Goal: Information Seeking & Learning: Learn about a topic

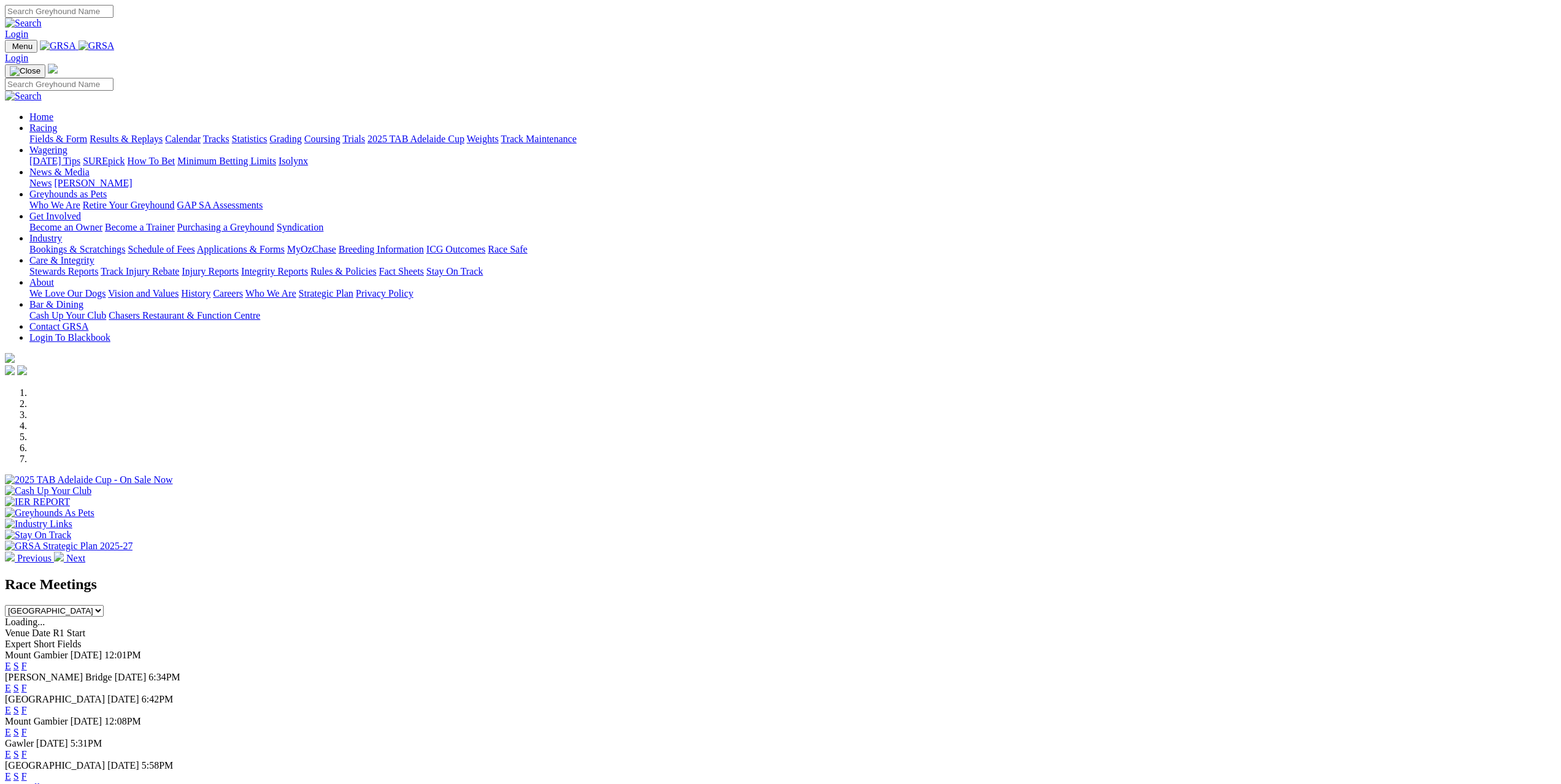
scroll to position [122, 0]
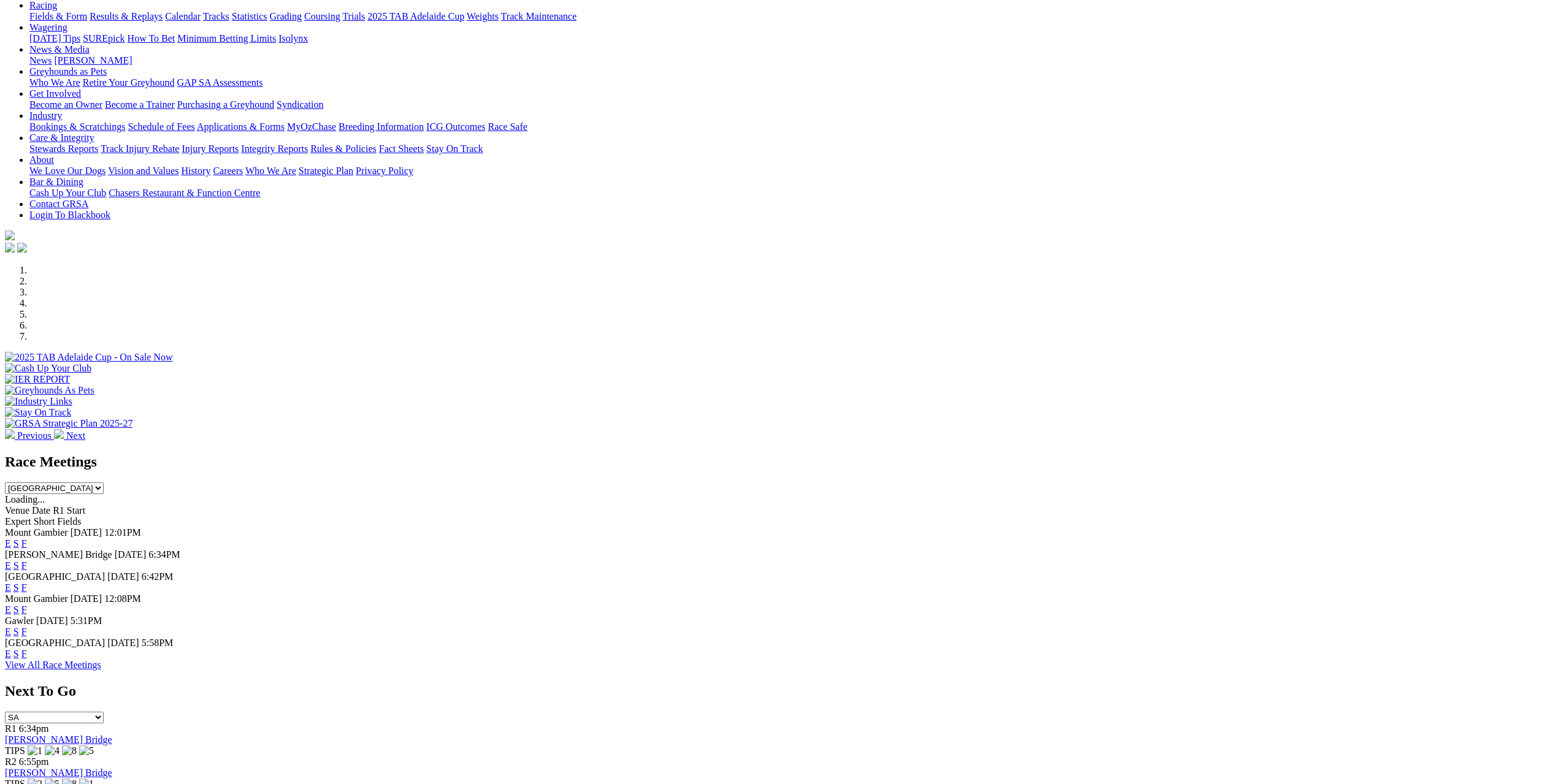
click at [27, 583] on link "F" at bounding box center [24, 588] width 6 height 10
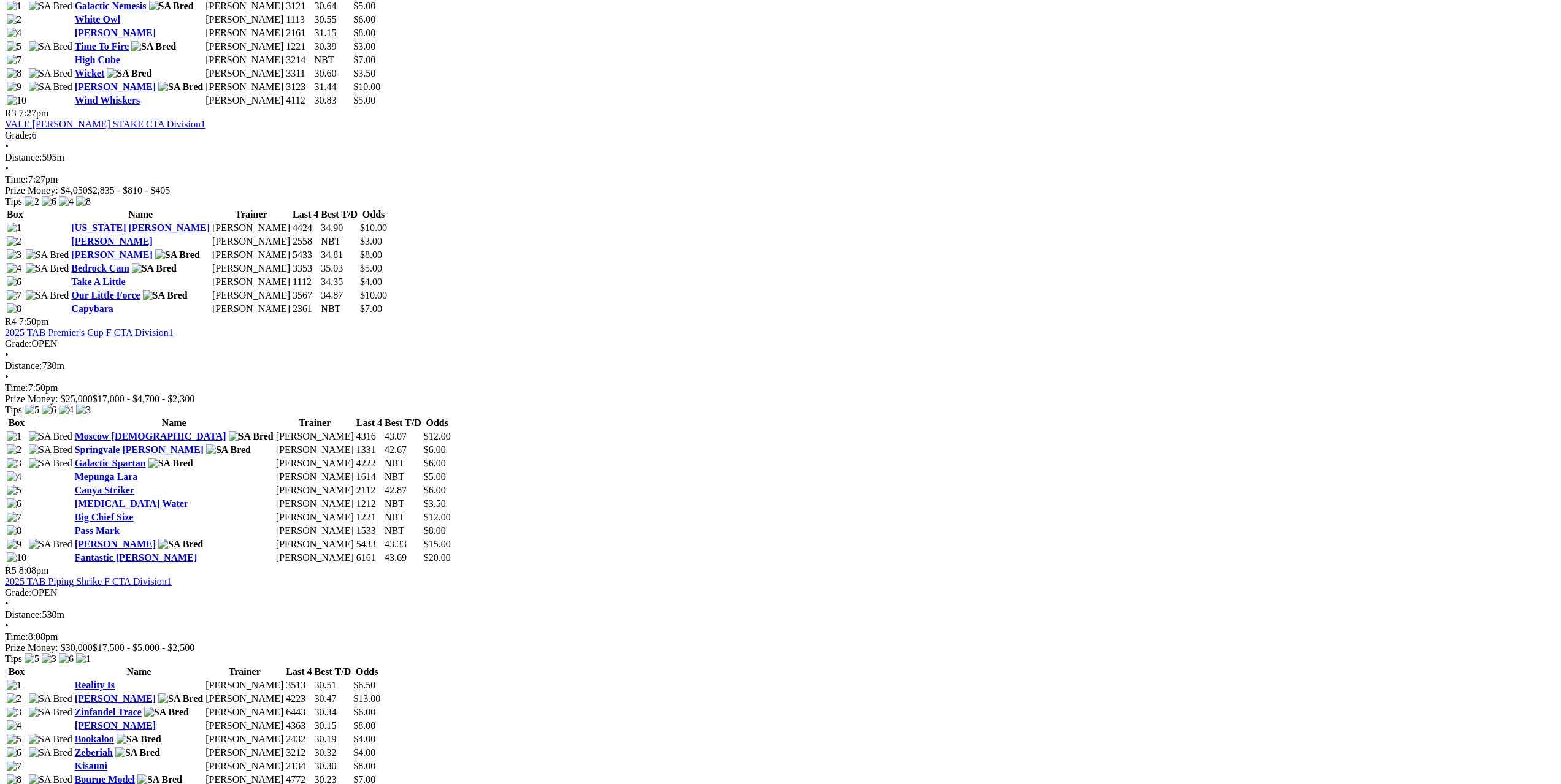
scroll to position [981, 0]
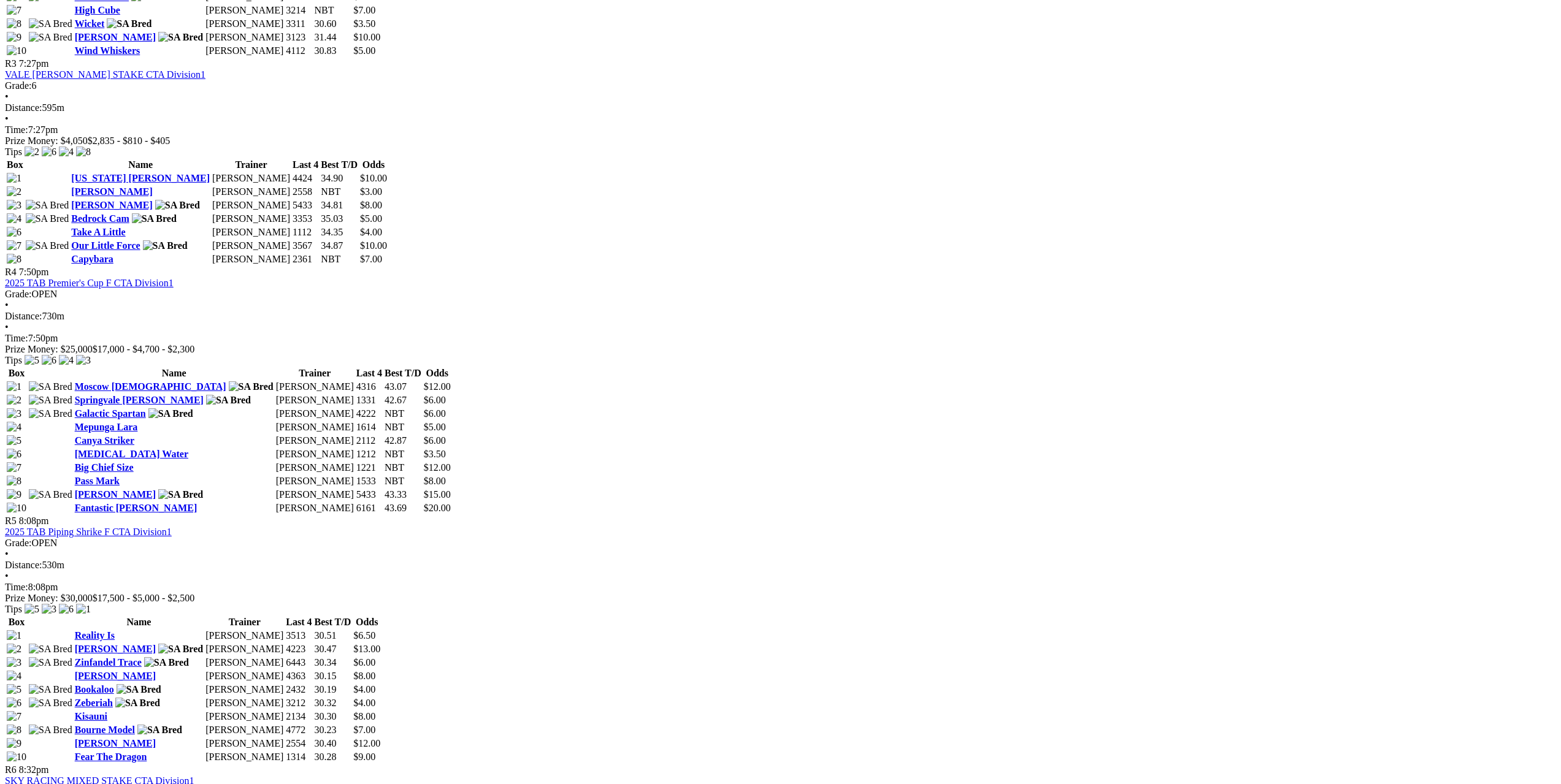
scroll to position [1042, 0]
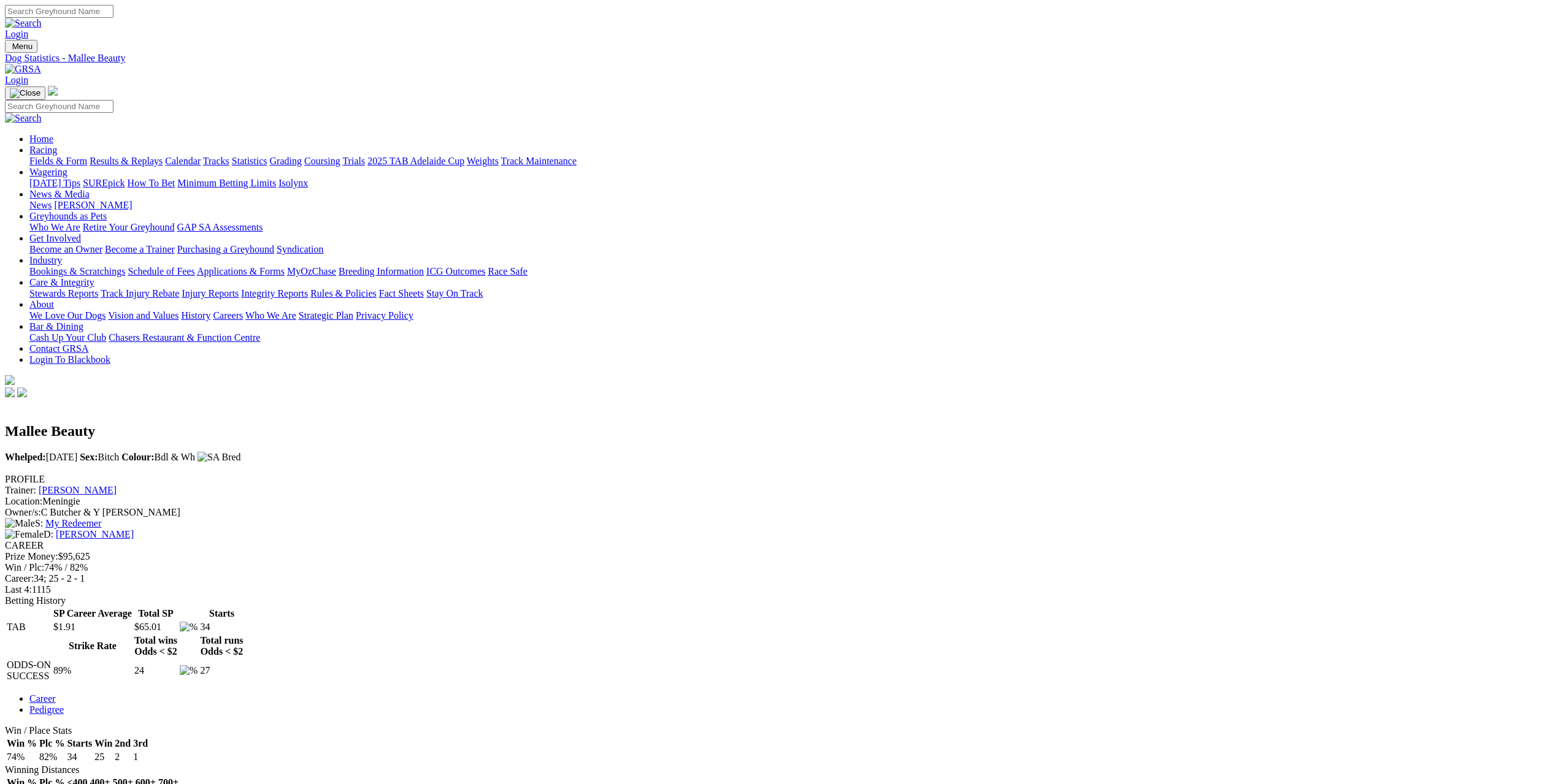
click at [134, 529] on link "[PERSON_NAME]" at bounding box center [95, 534] width 78 height 10
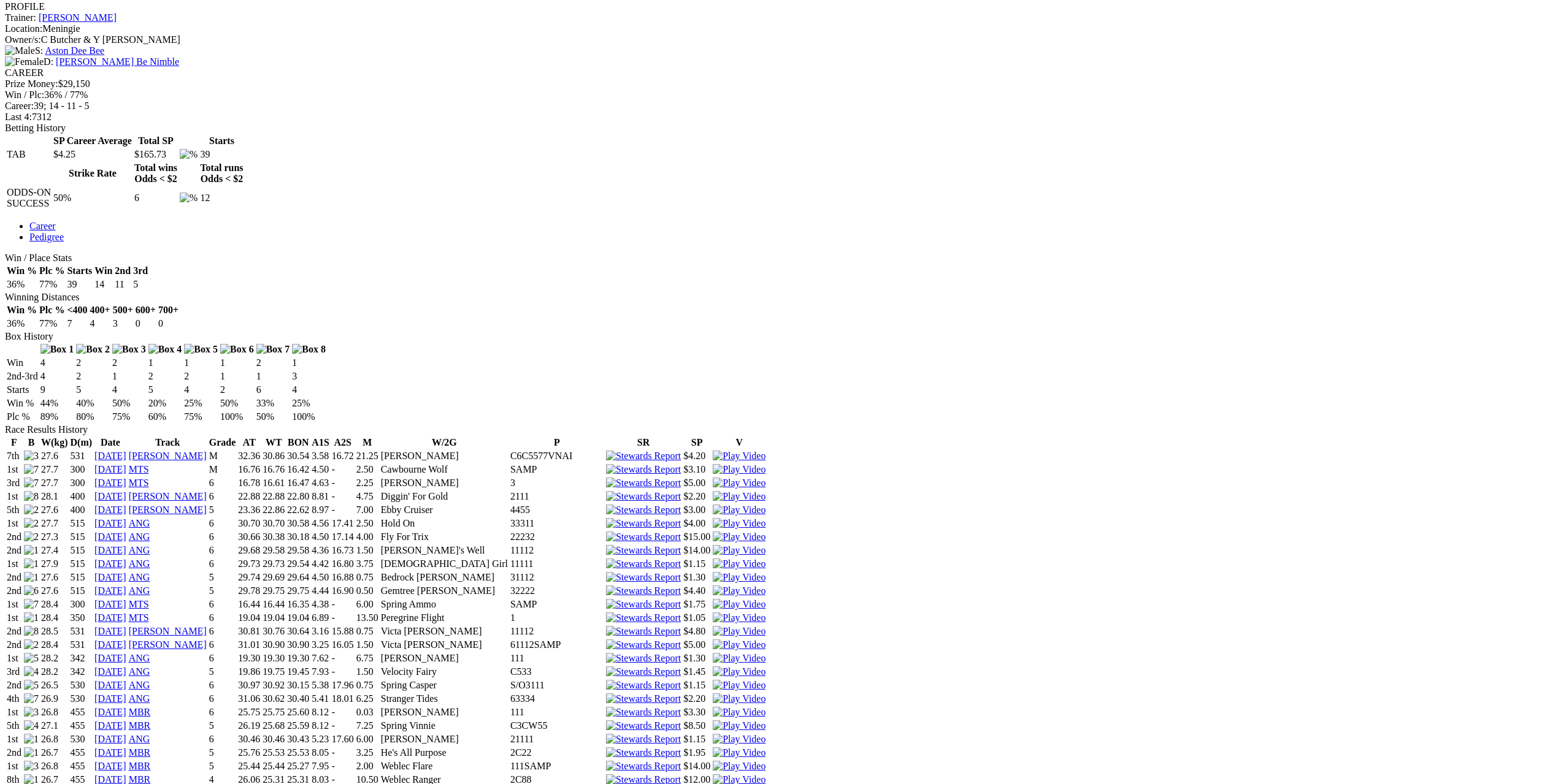
scroll to position [184, 0]
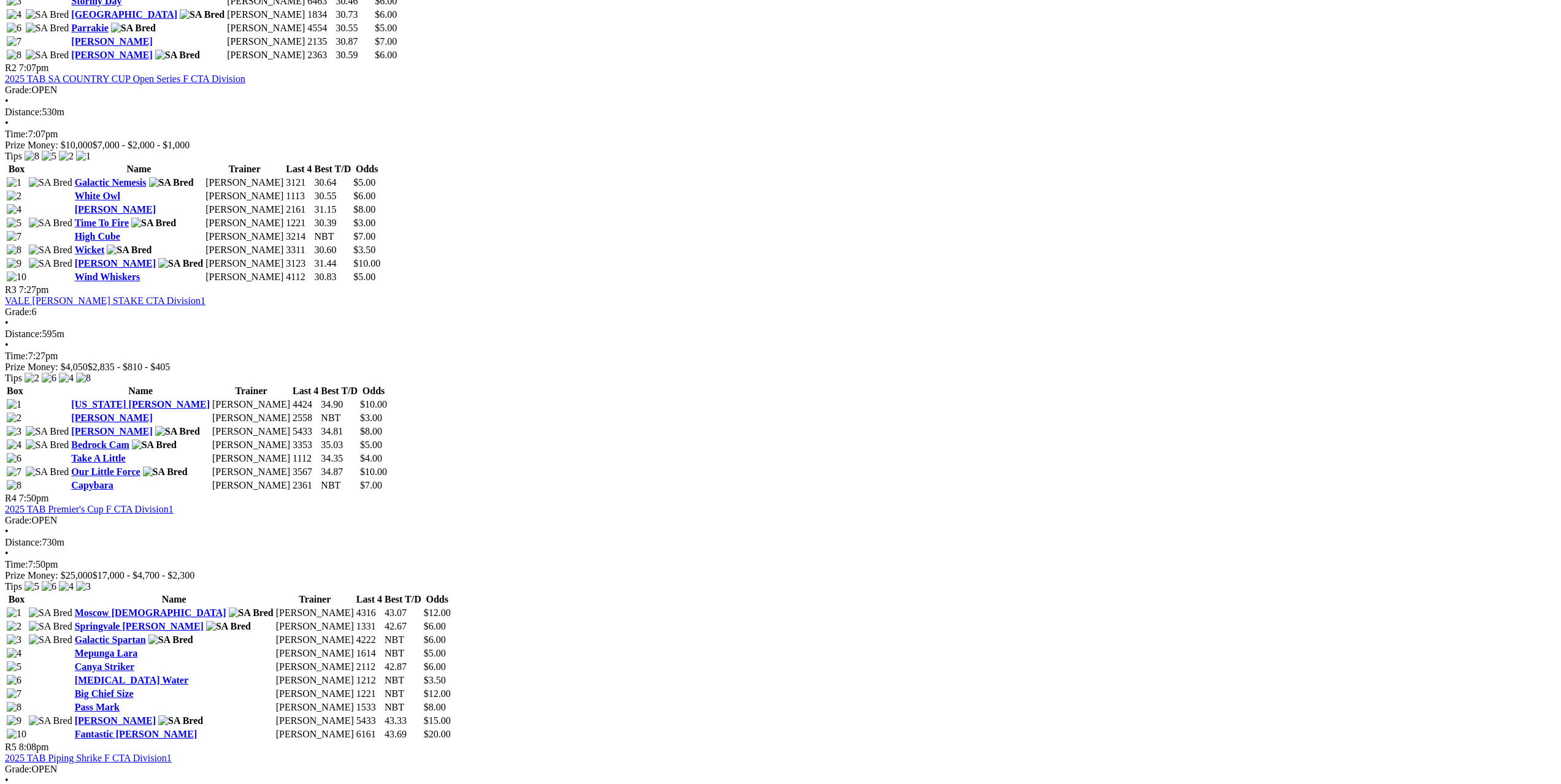
scroll to position [981, 0]
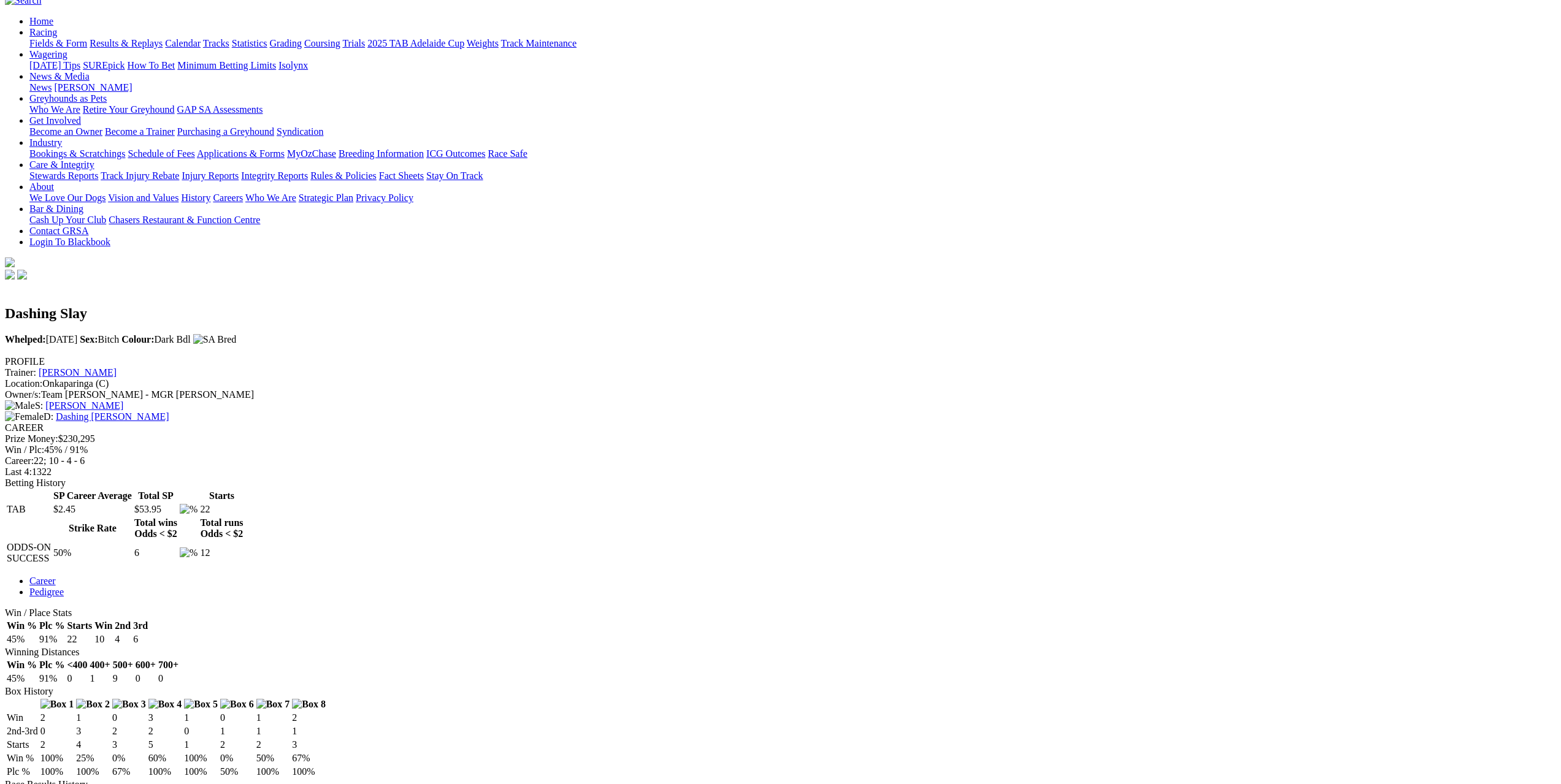
scroll to position [122, 0]
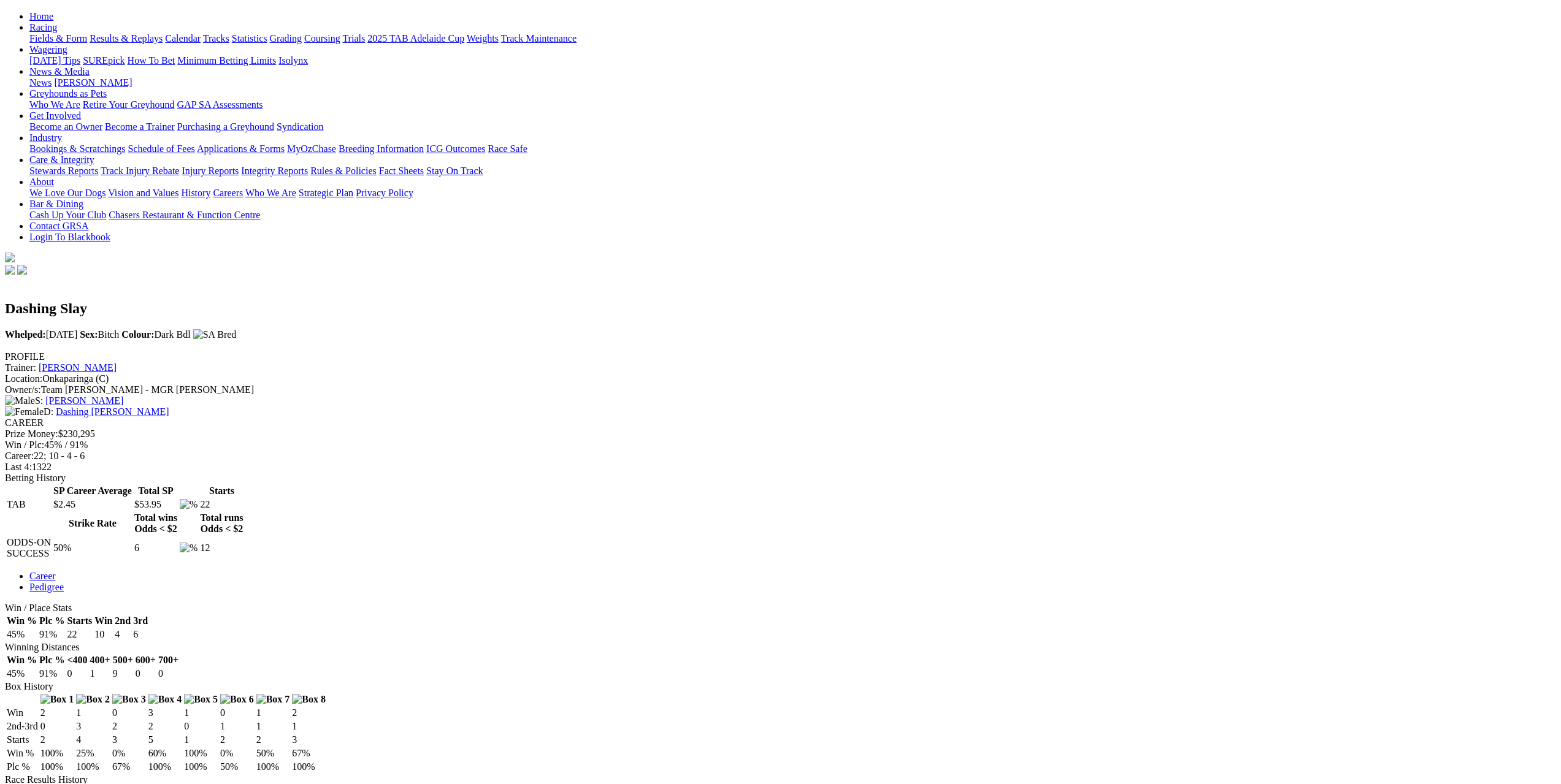
click at [169, 407] on link "Dashing [PERSON_NAME]" at bounding box center [112, 412] width 113 height 10
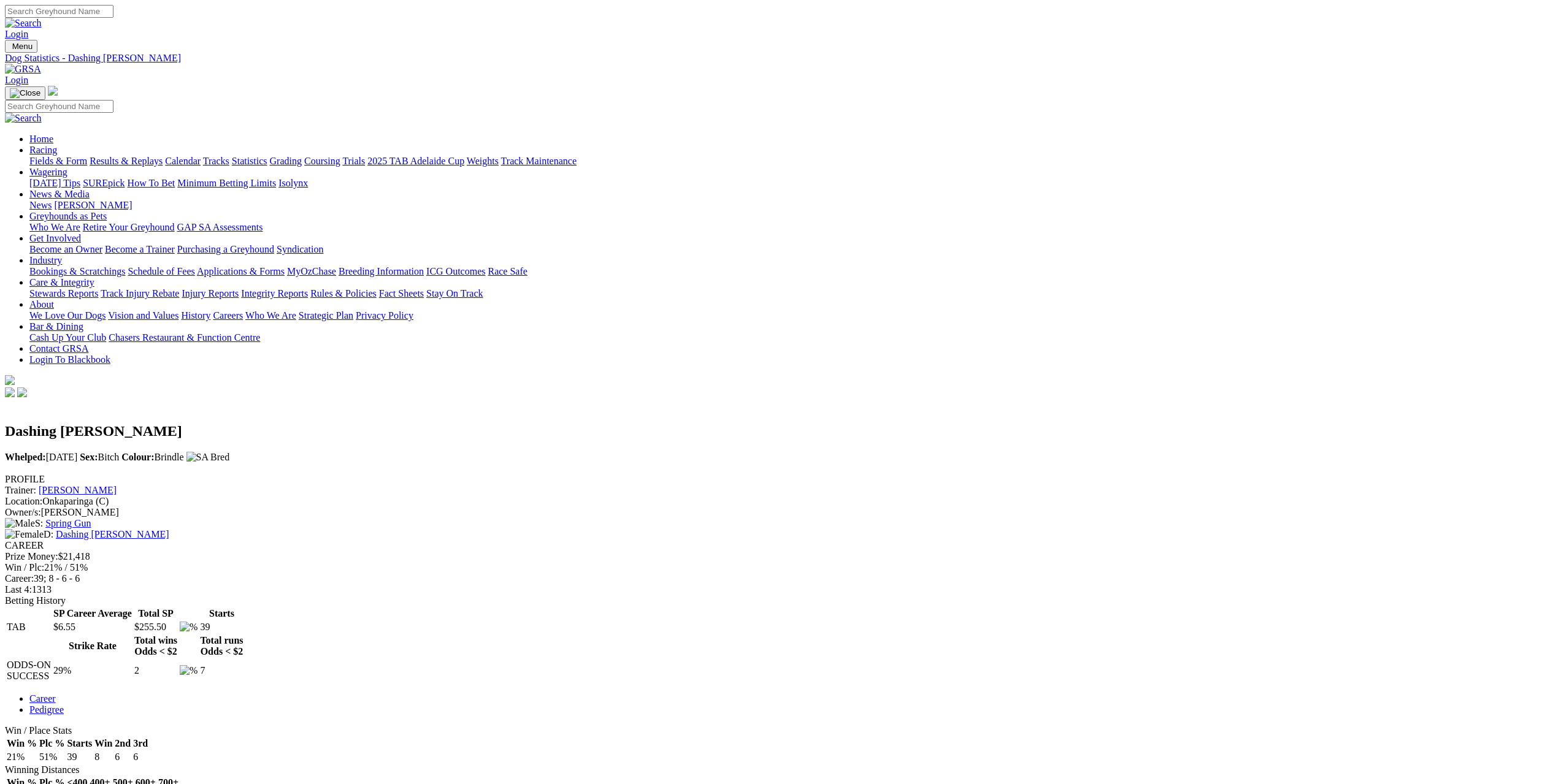
click at [169, 529] on link "Dashing [PERSON_NAME]" at bounding box center [112, 534] width 113 height 10
click at [169, 529] on link "Dashing Dee Dee" at bounding box center [112, 534] width 113 height 10
click at [158, 529] on link "Little Looper" at bounding box center [106, 534] width 102 height 10
click at [57, 145] on link "Racing" at bounding box center [43, 150] width 28 height 10
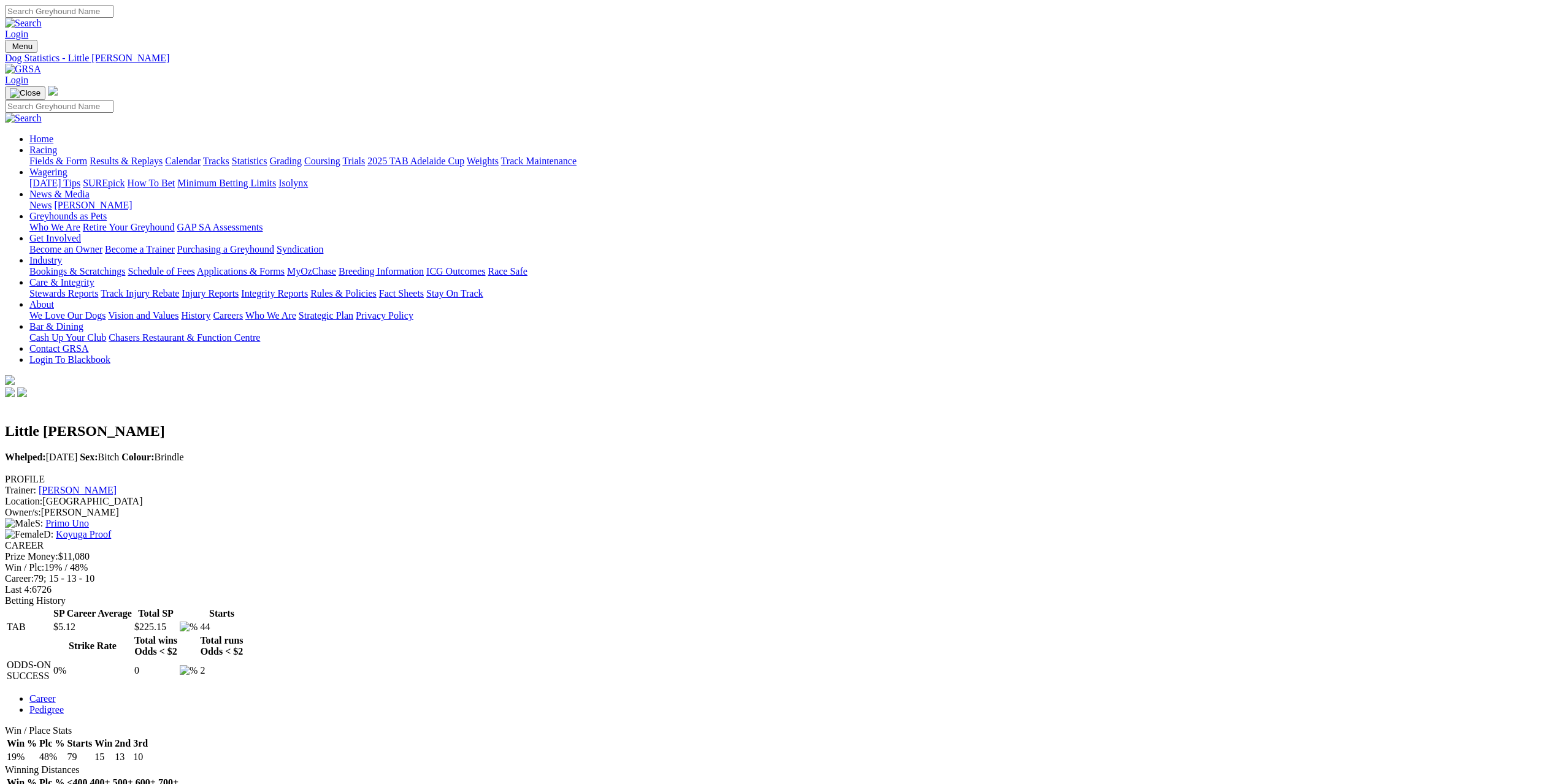
click at [87, 156] on link "Fields & Form" at bounding box center [58, 161] width 58 height 10
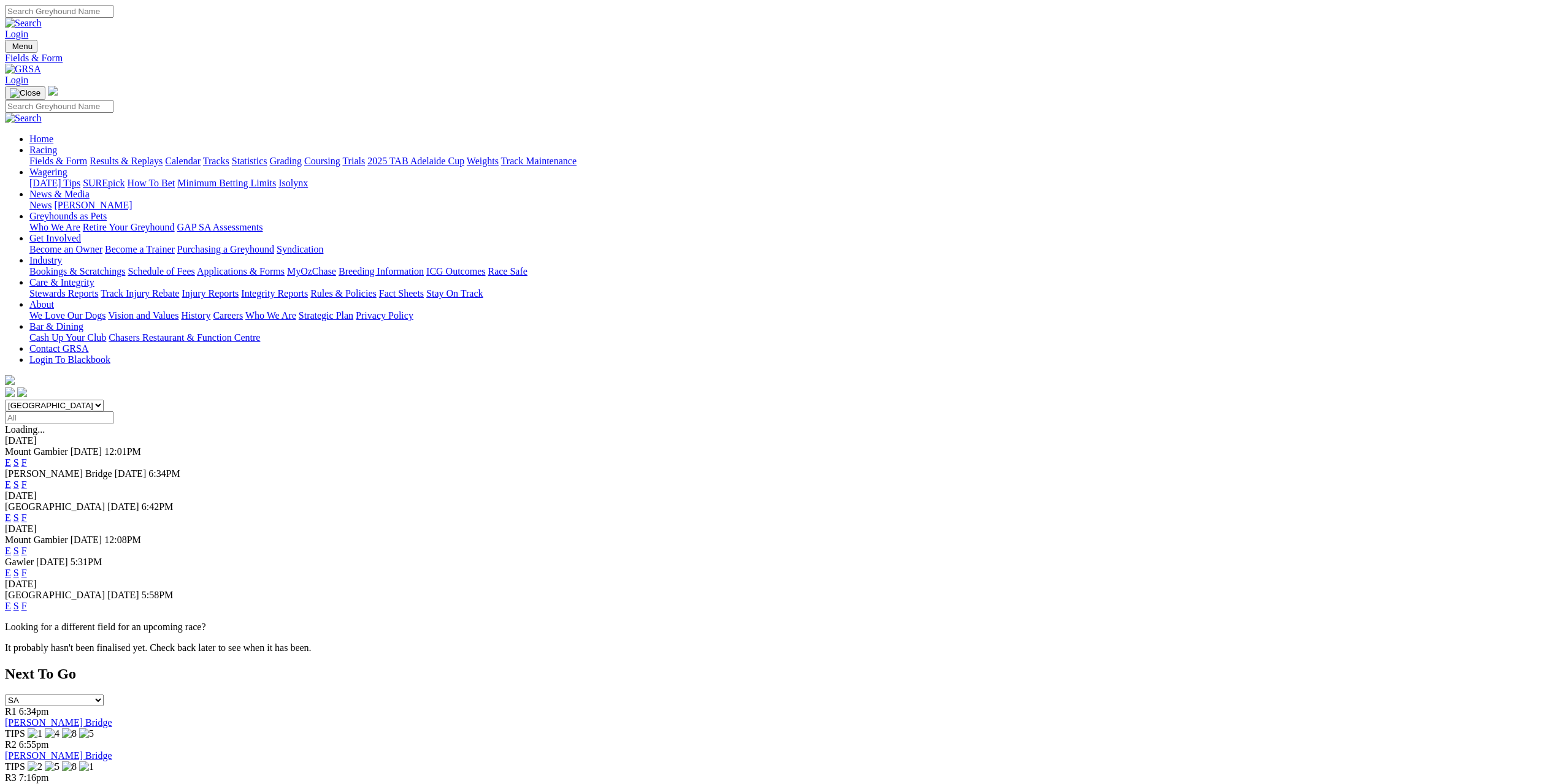
click at [103, 400] on select "[GEOGRAPHIC_DATA] [GEOGRAPHIC_DATA] [GEOGRAPHIC_DATA] [GEOGRAPHIC_DATA] [GEOGRA…" at bounding box center [54, 406] width 98 height 12
select select "WA"
click at [103, 400] on select "[GEOGRAPHIC_DATA] [GEOGRAPHIC_DATA] [GEOGRAPHIC_DATA] [GEOGRAPHIC_DATA] [GEOGRA…" at bounding box center [54, 406] width 98 height 12
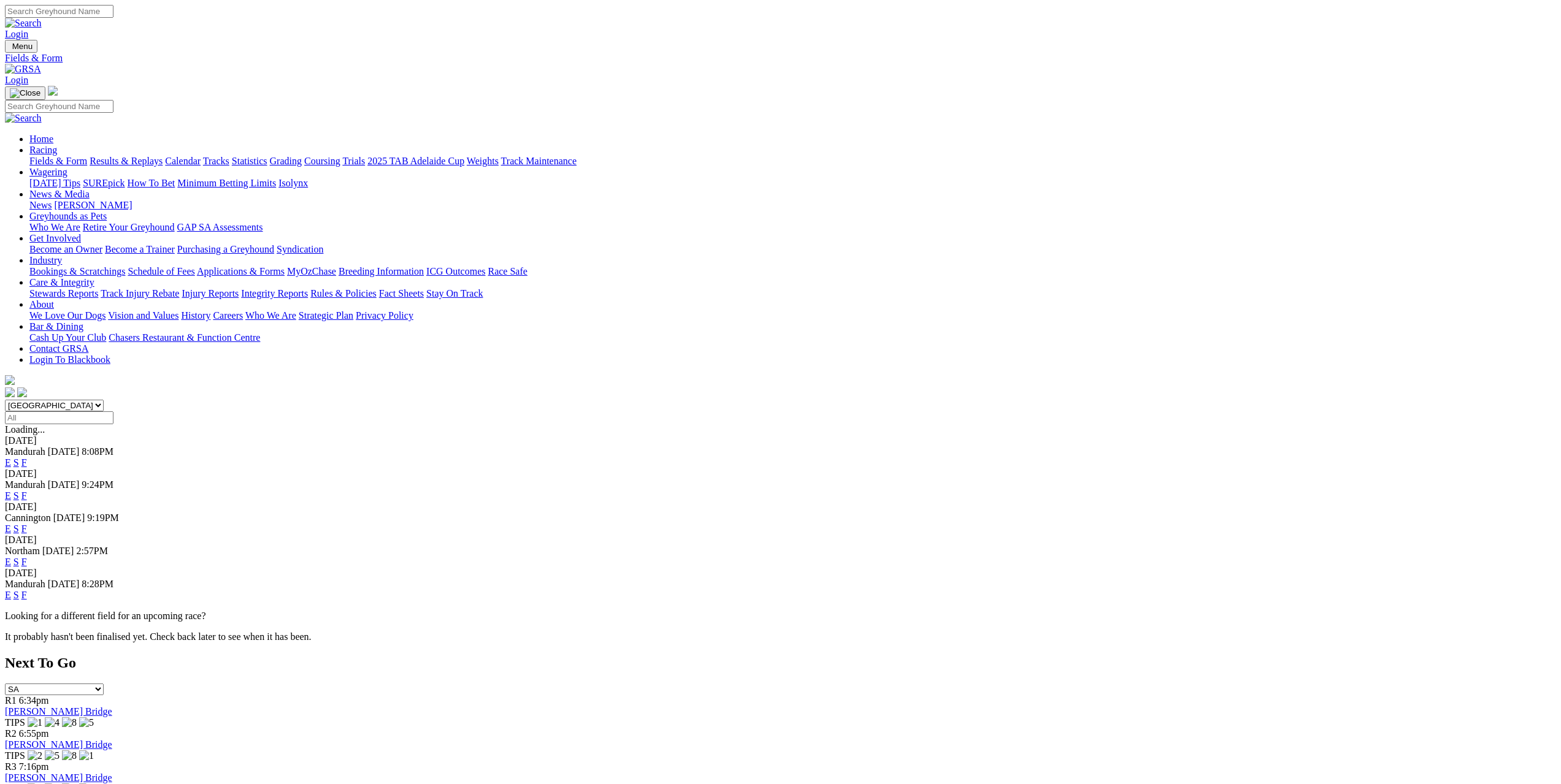
click at [27, 457] on link "F" at bounding box center [24, 462] width 6 height 10
click at [27, 490] on link "F" at bounding box center [24, 495] width 6 height 10
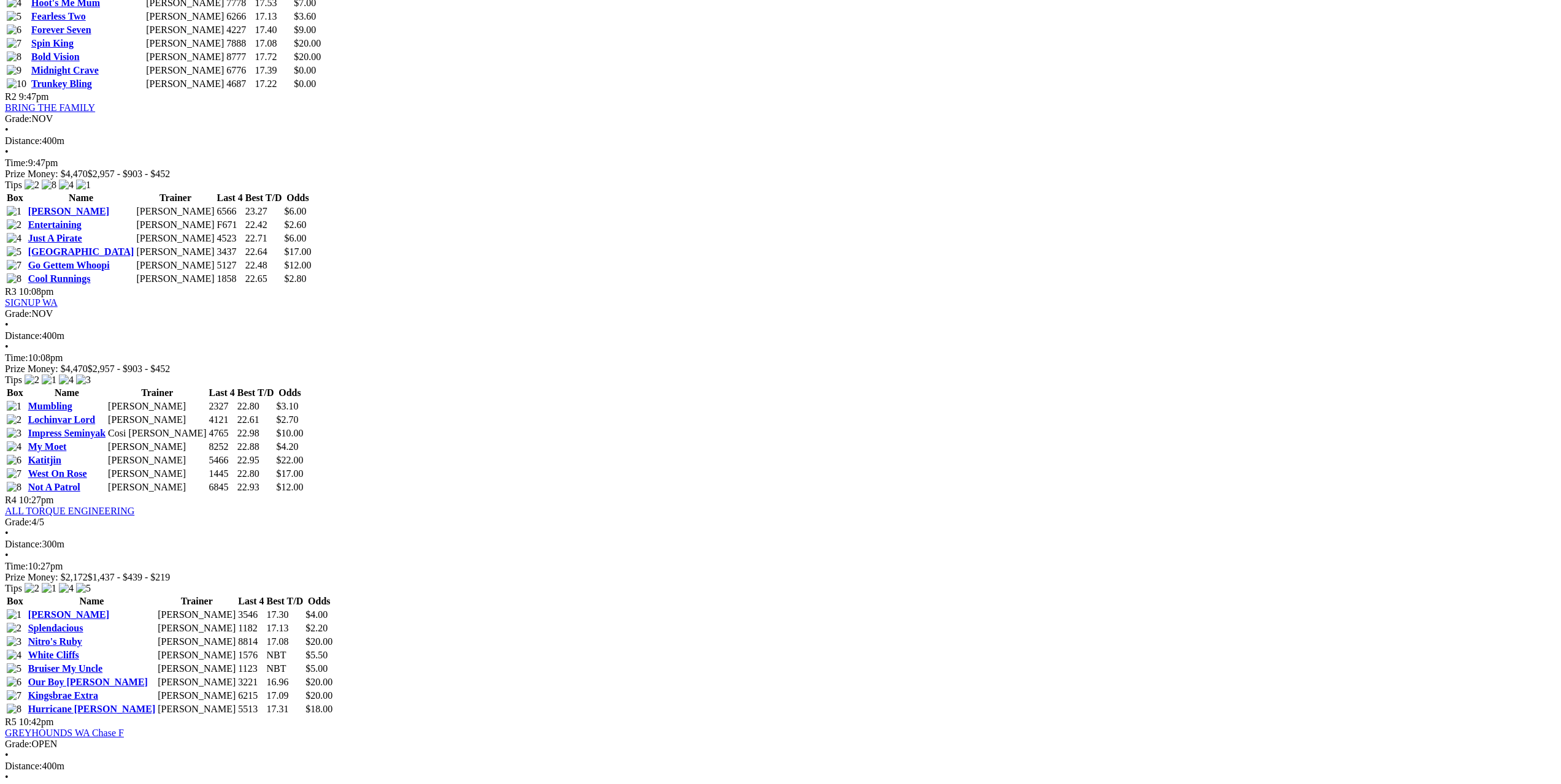
scroll to position [797, 0]
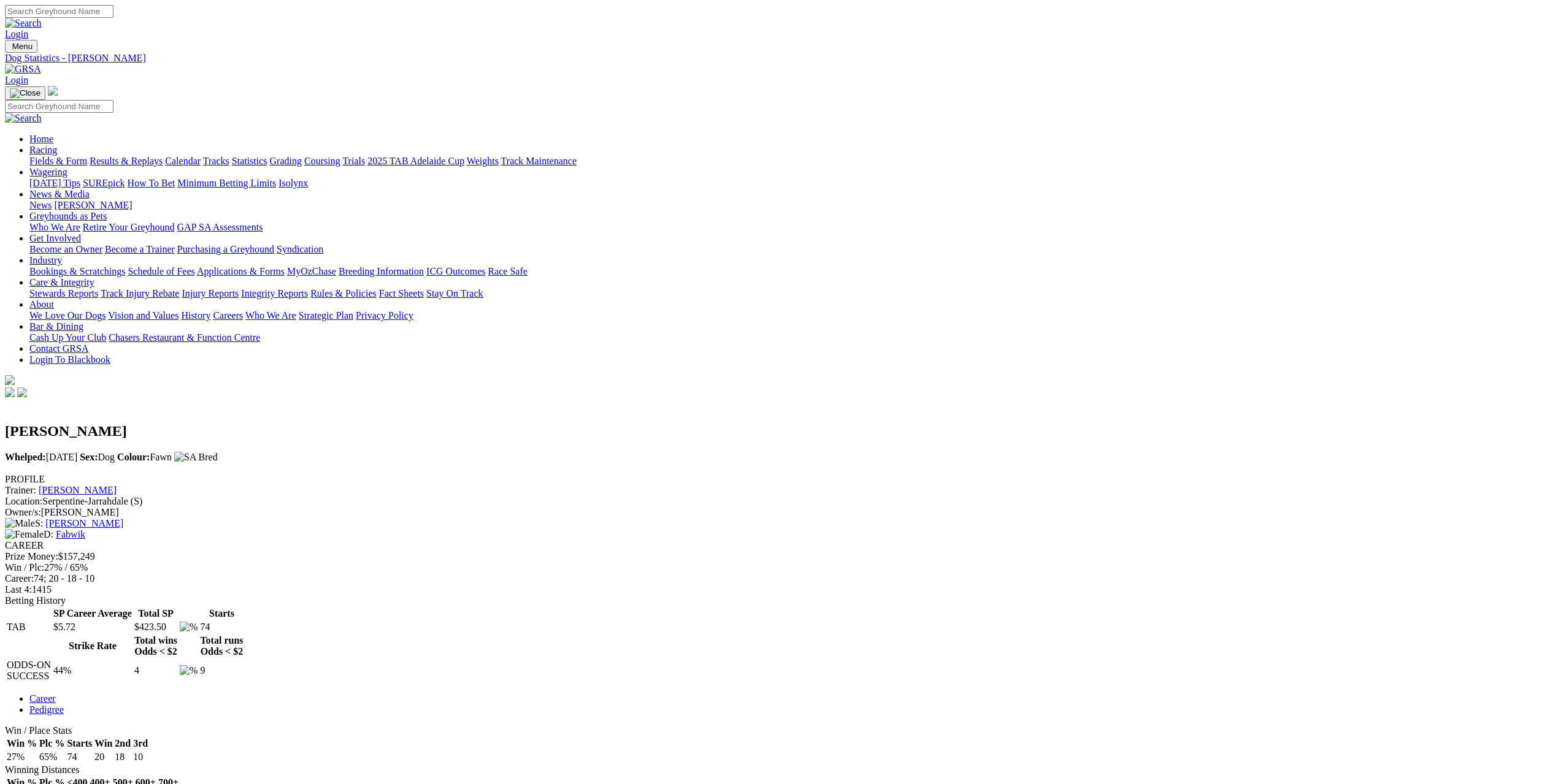
click at [64, 705] on link "Pedigree" at bounding box center [47, 710] width 34 height 10
click at [56, 694] on link "Career" at bounding box center [42, 698] width 26 height 10
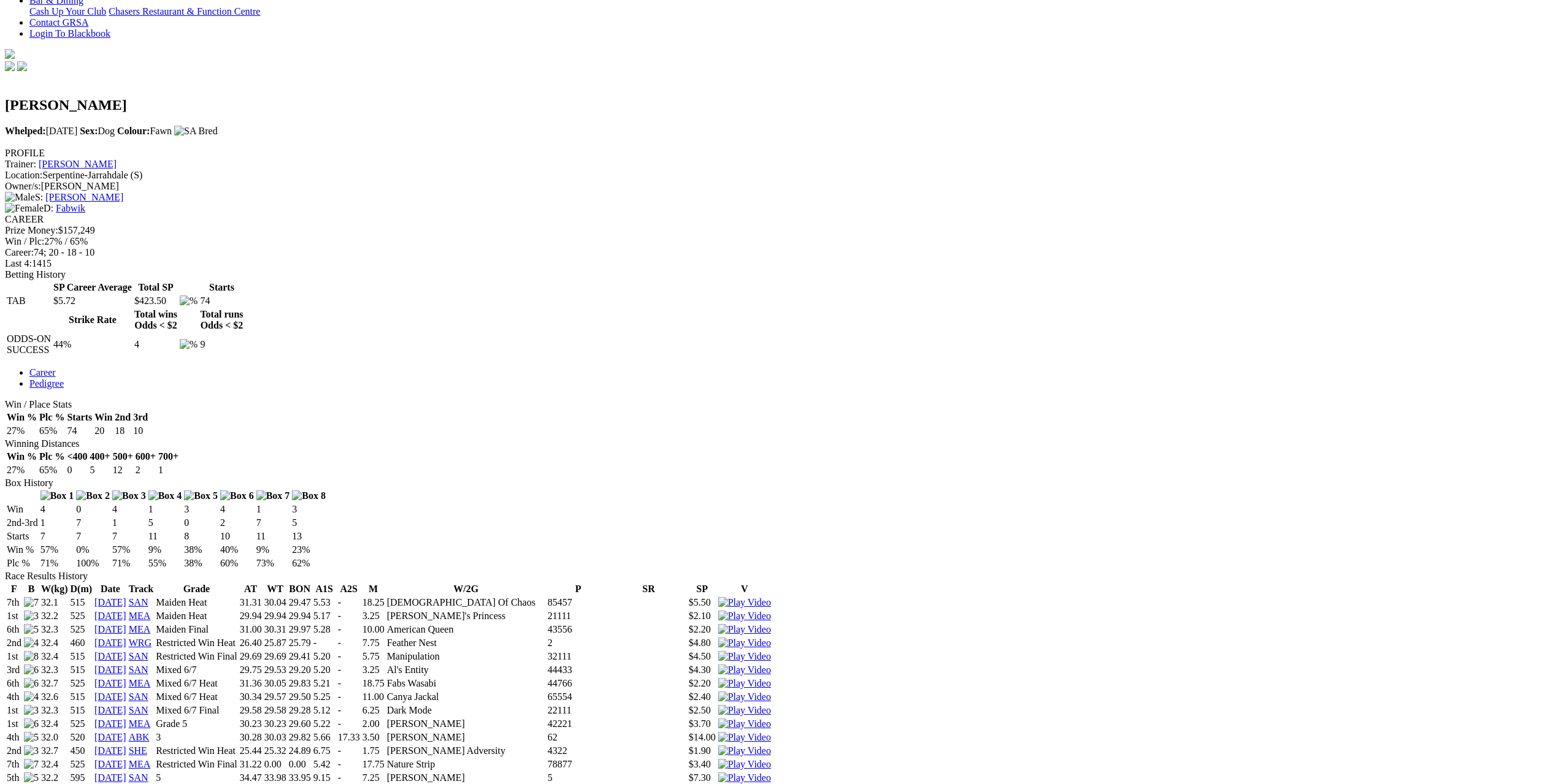
scroll to position [62, 0]
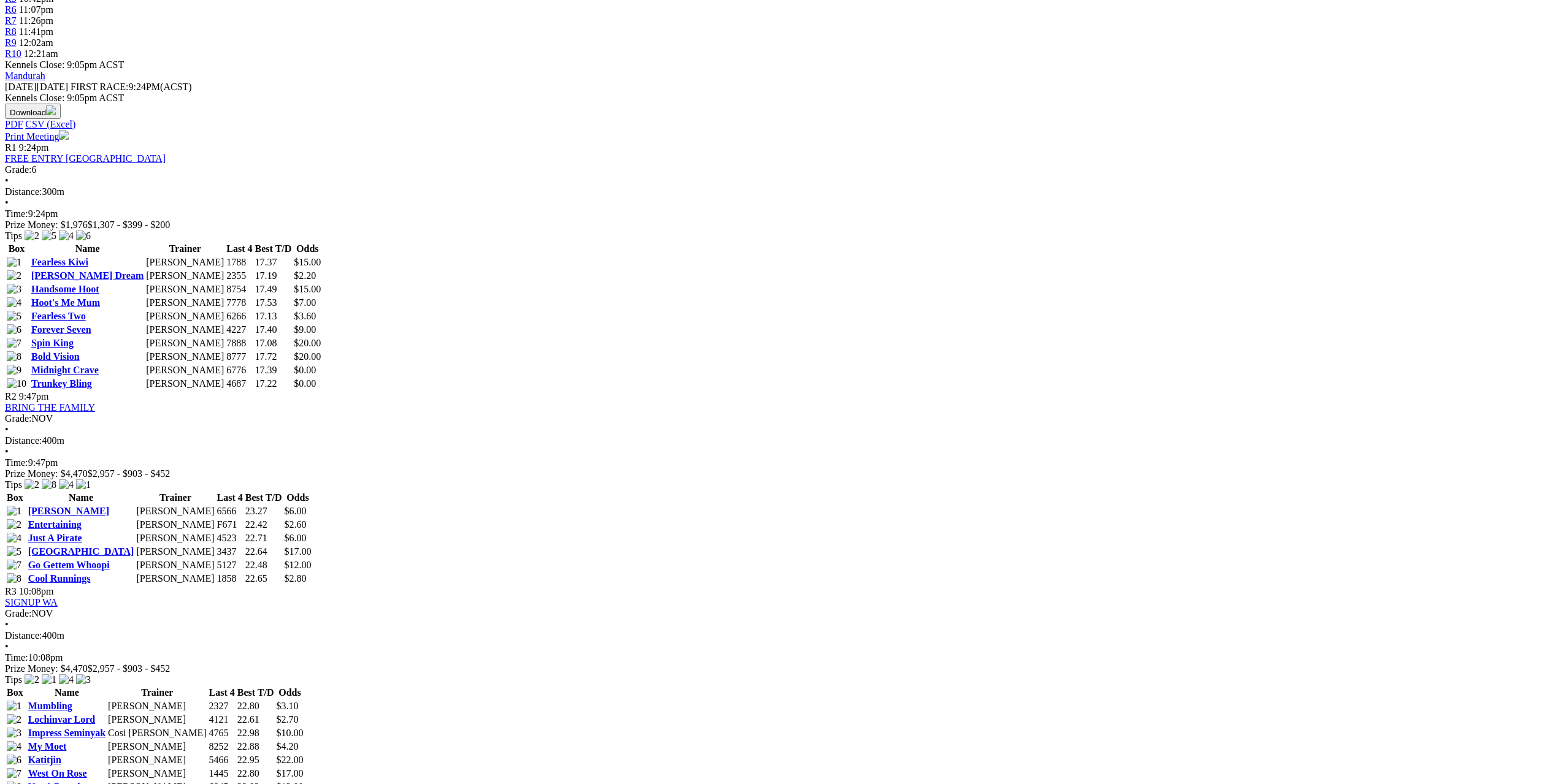
scroll to position [613, 0]
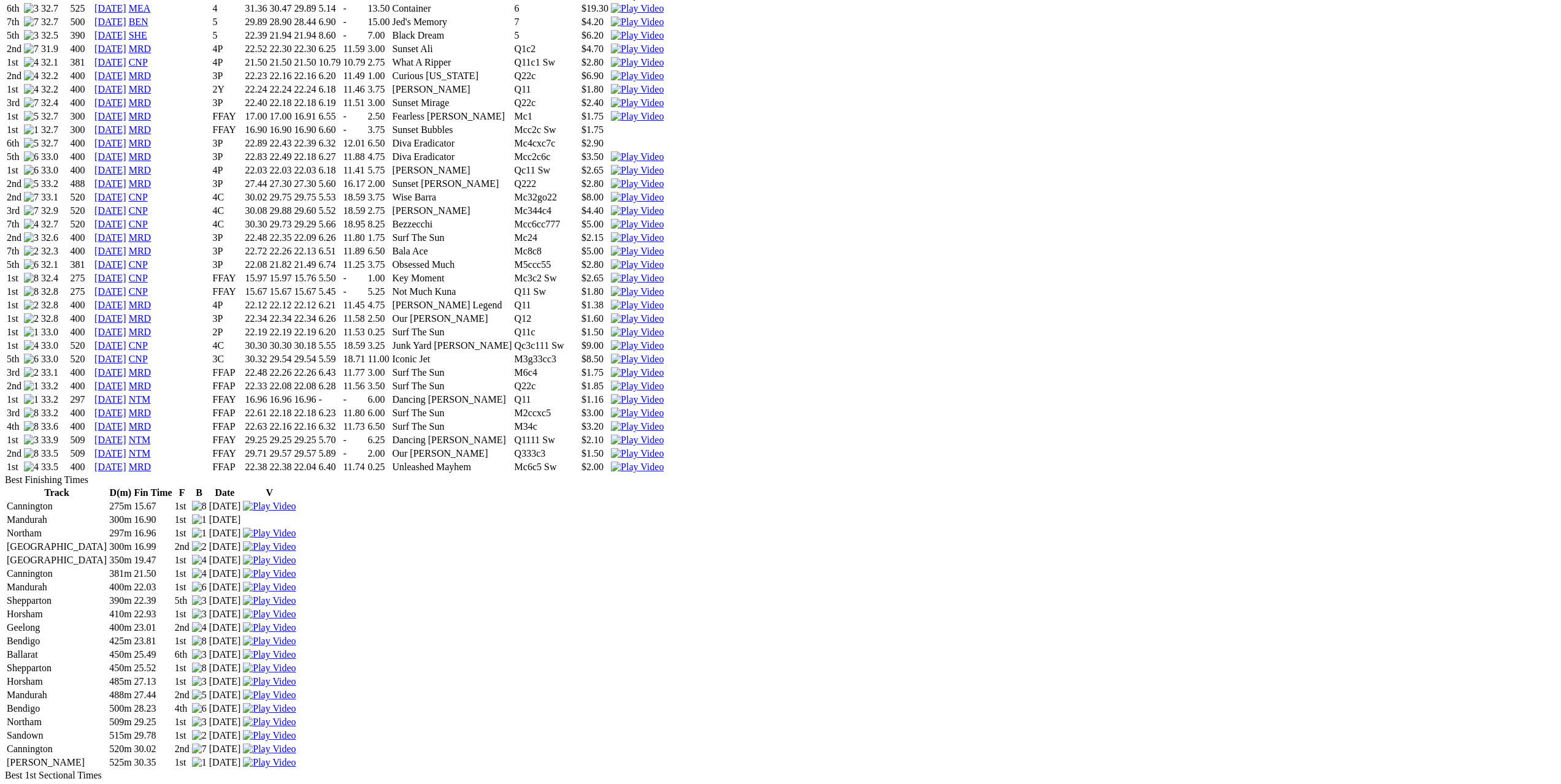
scroll to position [1349, 0]
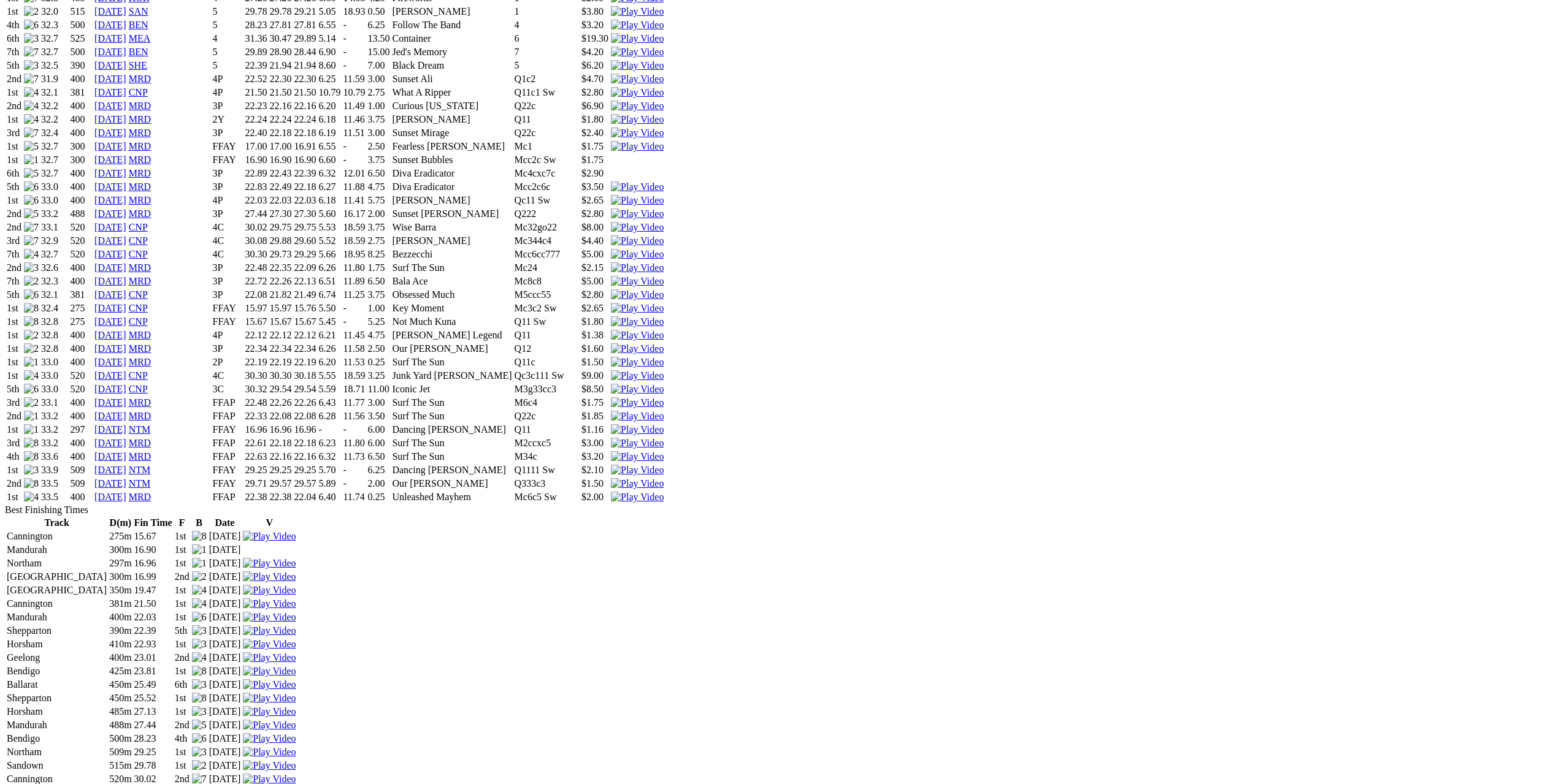
click at [664, 492] on img at bounding box center [637, 497] width 53 height 11
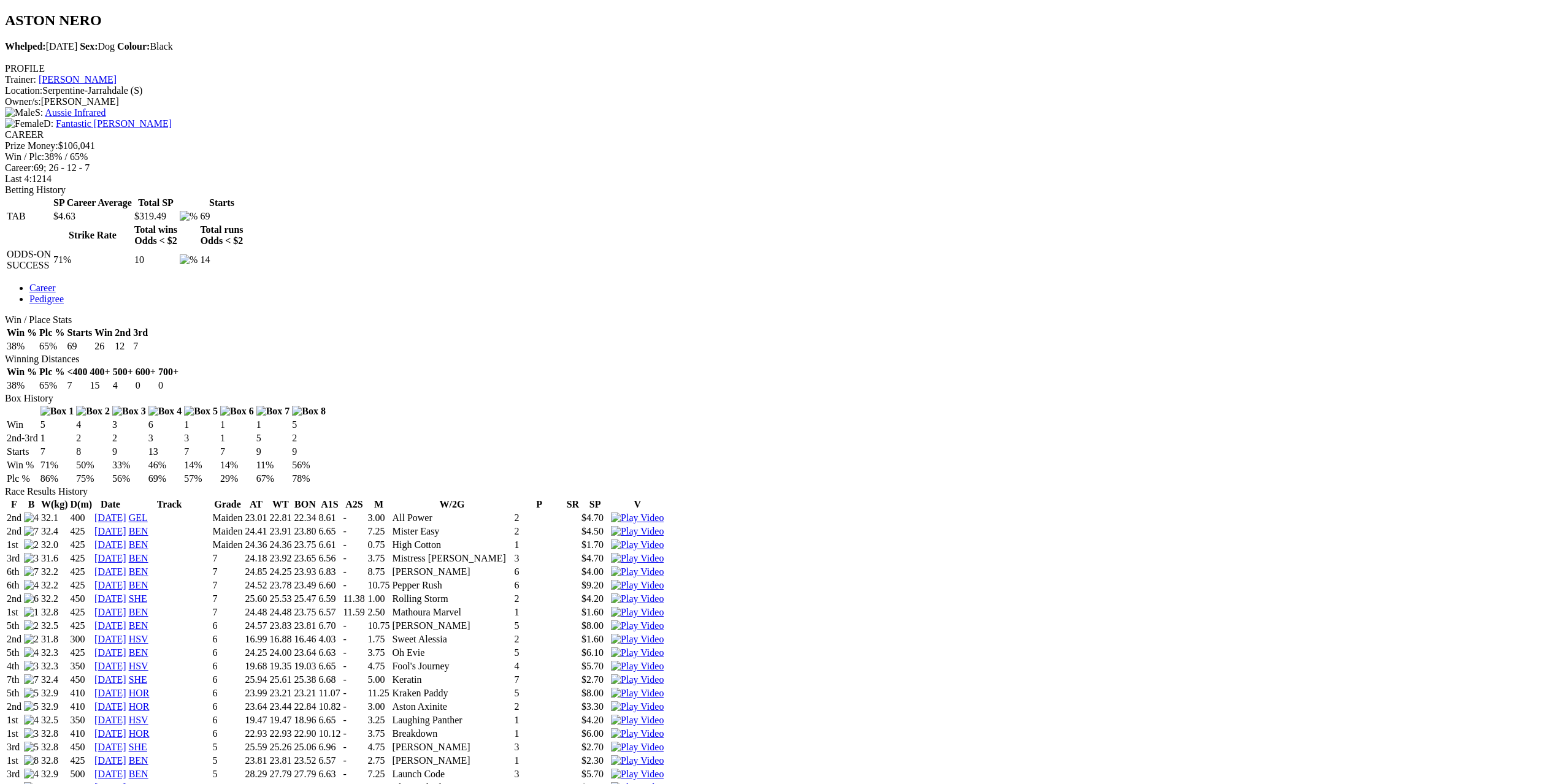
scroll to position [0, 0]
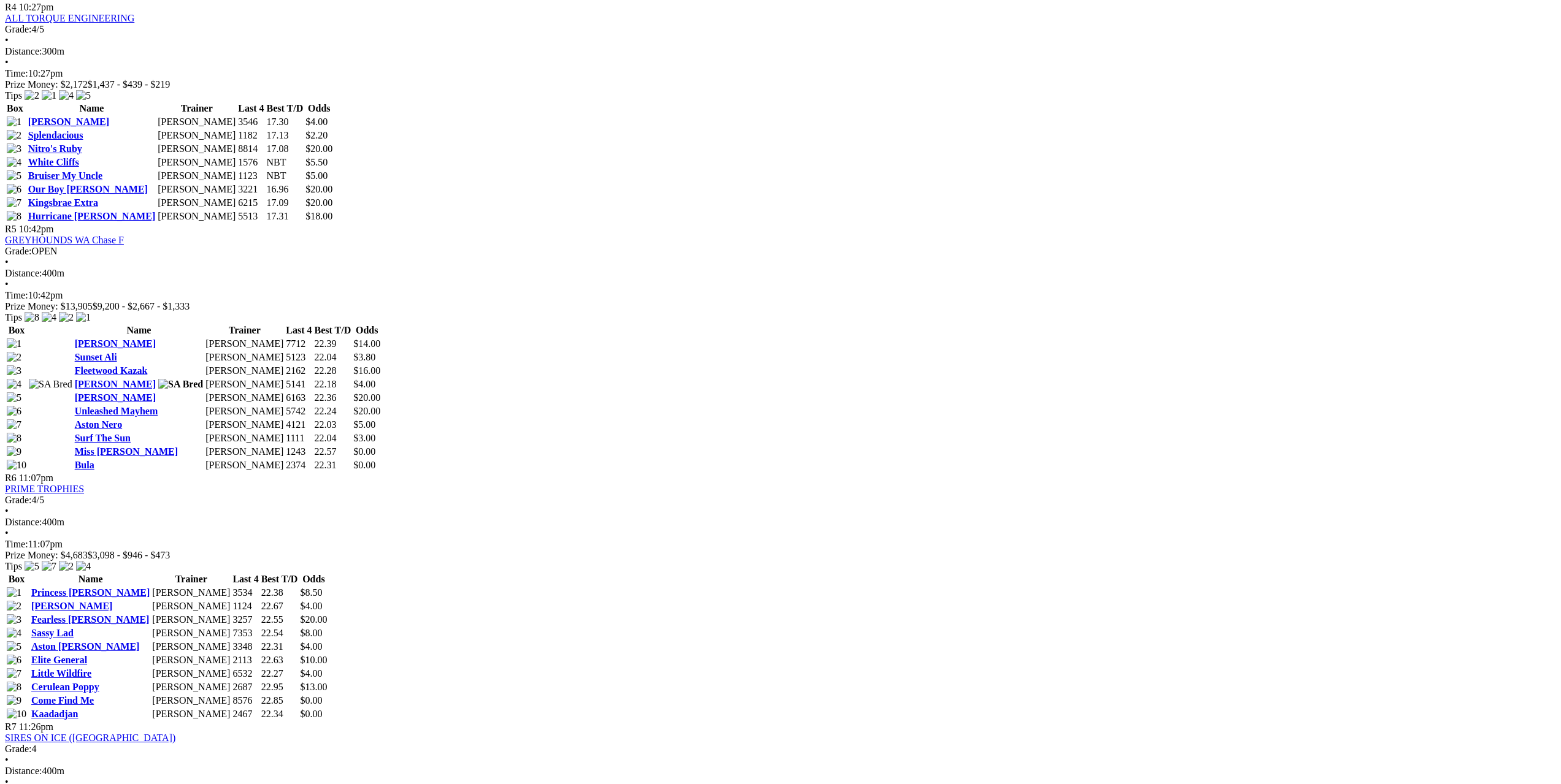
scroll to position [1287, 0]
